Goal: Navigation & Orientation: Go to known website

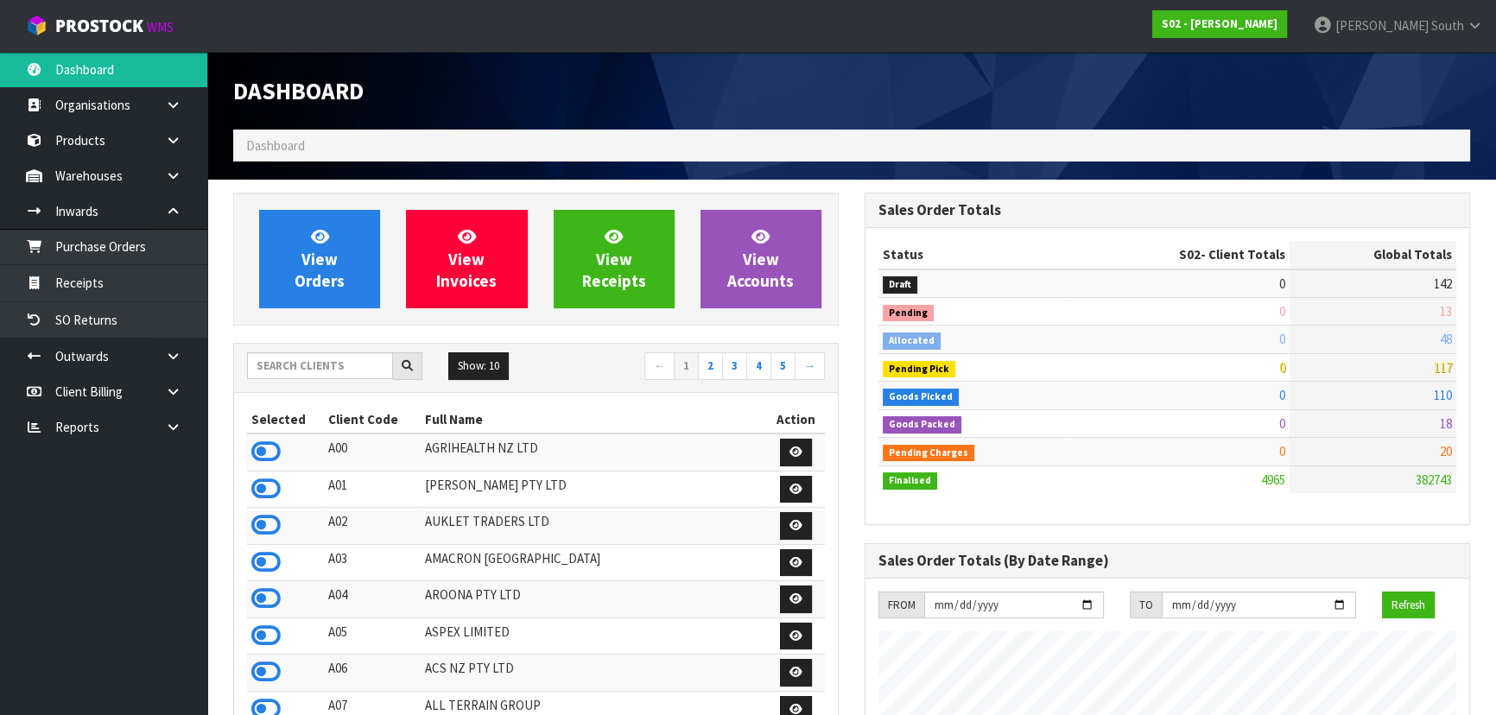
scroll to position [1221, 631]
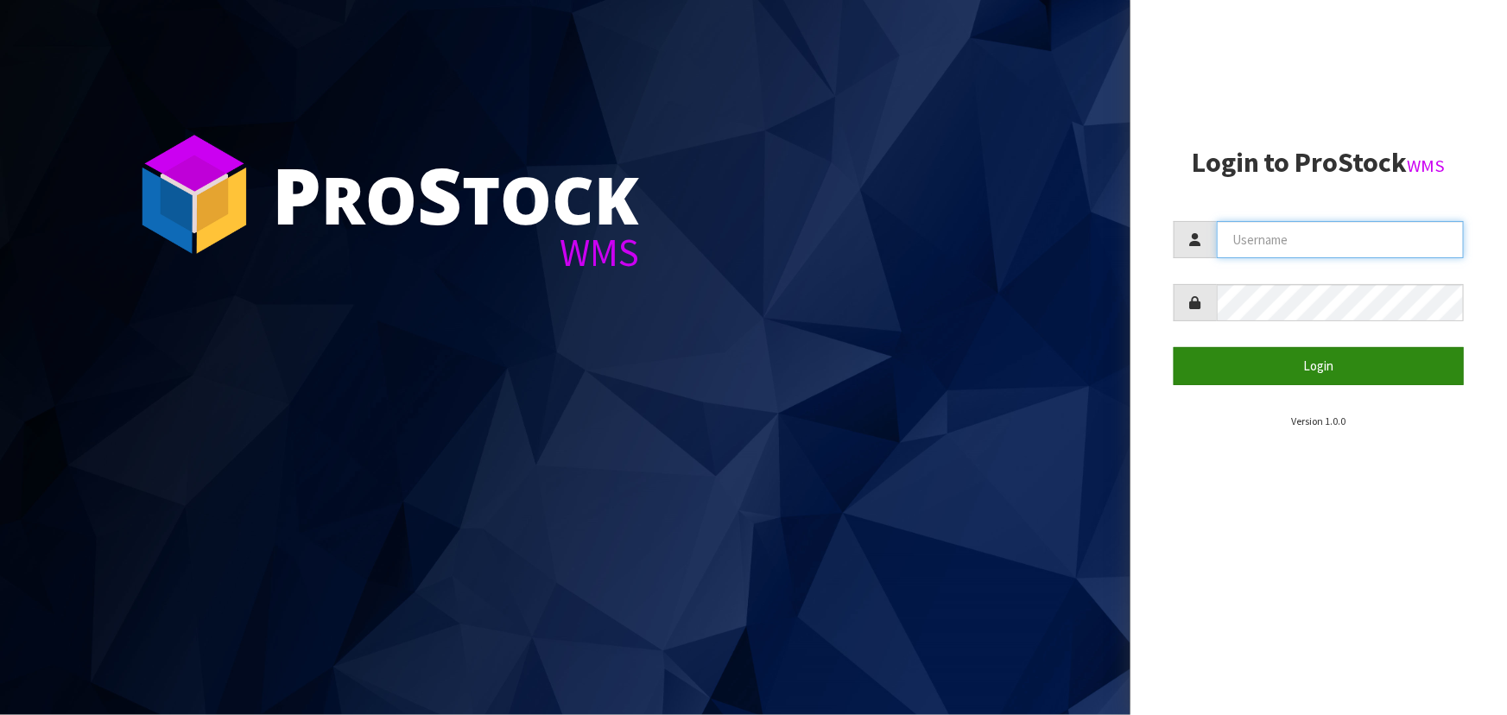
type input "[PERSON_NAME]"
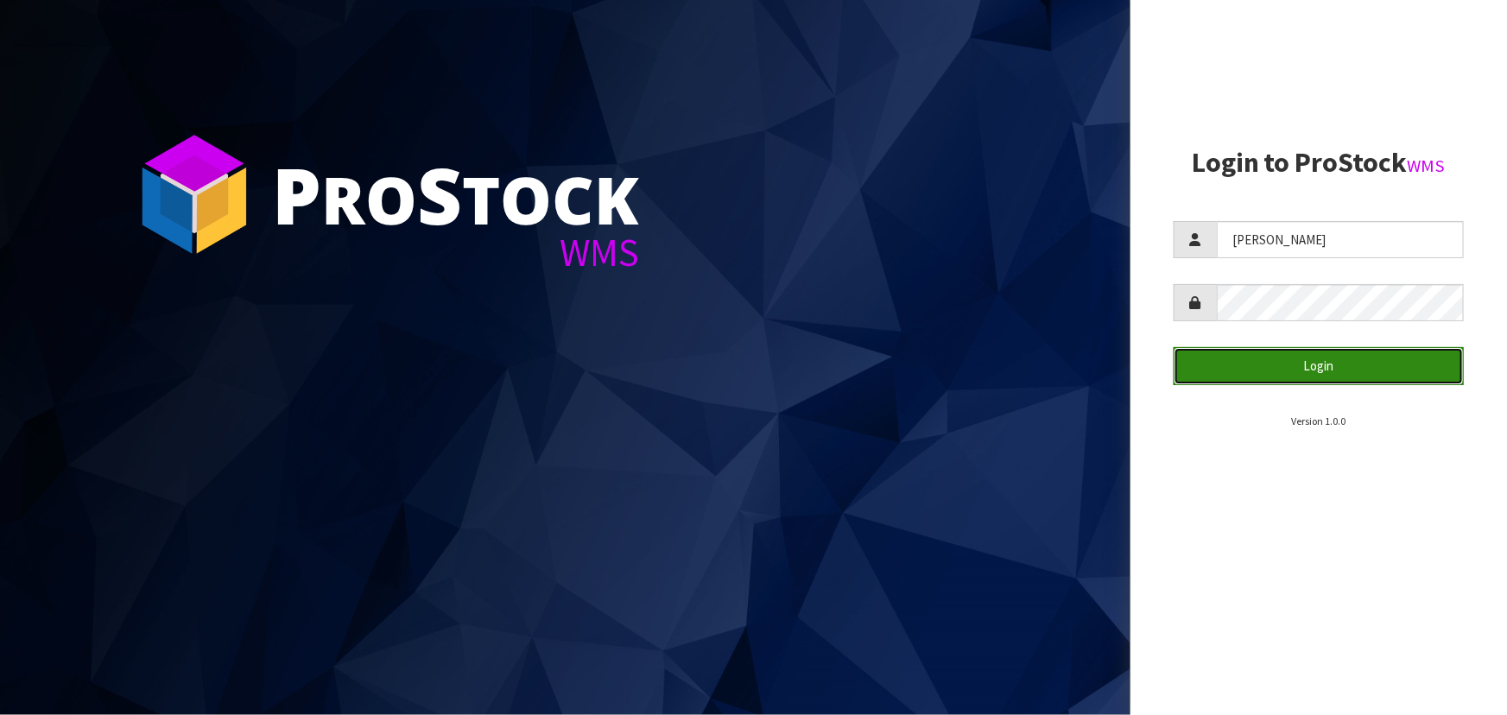
click at [1275, 383] on button "Login" at bounding box center [1319, 365] width 290 height 37
